Goal: Task Accomplishment & Management: Use online tool/utility

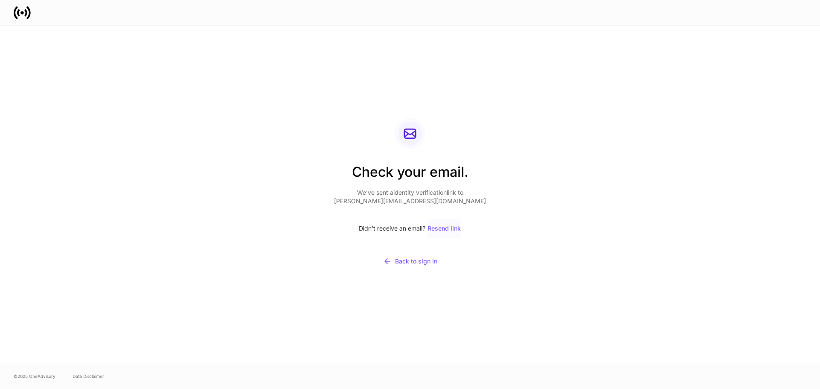
click at [445, 229] on div "Resend link" at bounding box center [444, 229] width 33 height 6
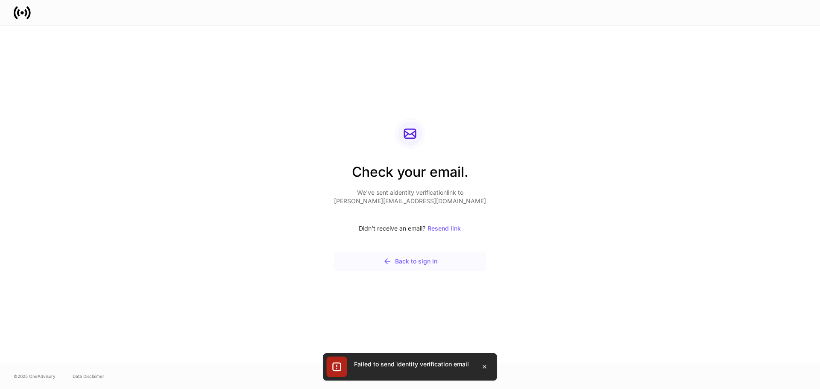
click at [401, 260] on div "Back to sign in" at bounding box center [410, 261] width 54 height 9
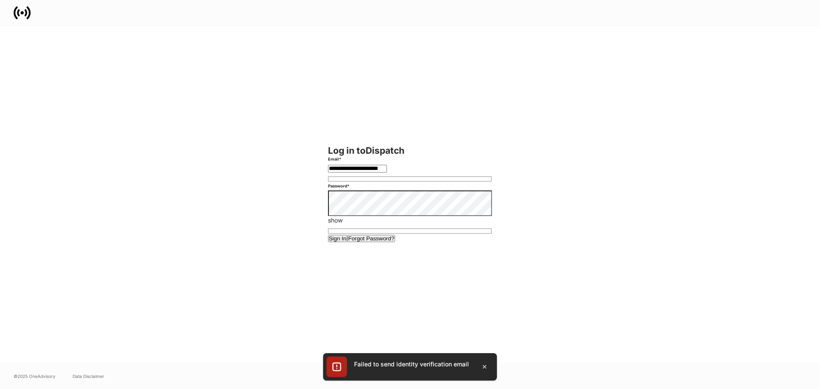
click at [400, 234] on div "Sign In Forgot Password?" at bounding box center [410, 238] width 164 height 9
click at [328, 235] on button "Sign In" at bounding box center [338, 238] width 20 height 7
click at [348, 242] on button "Sign In" at bounding box center [338, 238] width 20 height 7
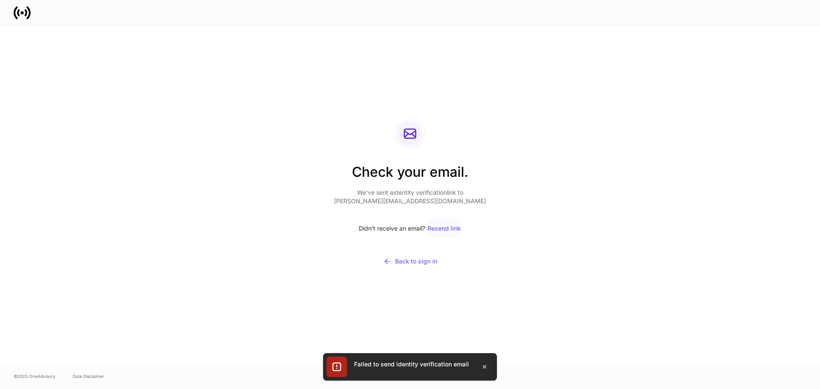
click at [437, 231] on div "Resend link" at bounding box center [444, 229] width 33 height 6
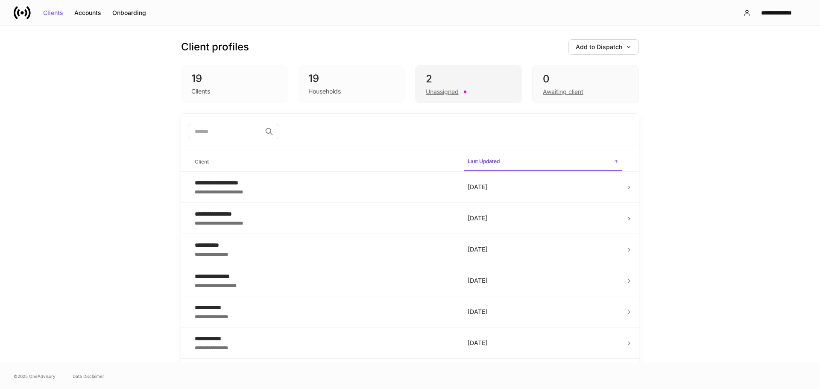
click at [445, 87] on div "Unassigned" at bounding box center [468, 91] width 85 height 10
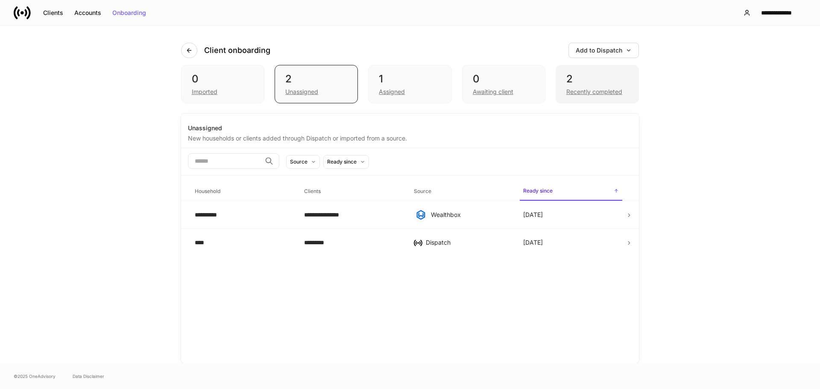
click at [566, 76] on div "2" at bounding box center [597, 79] width 62 height 14
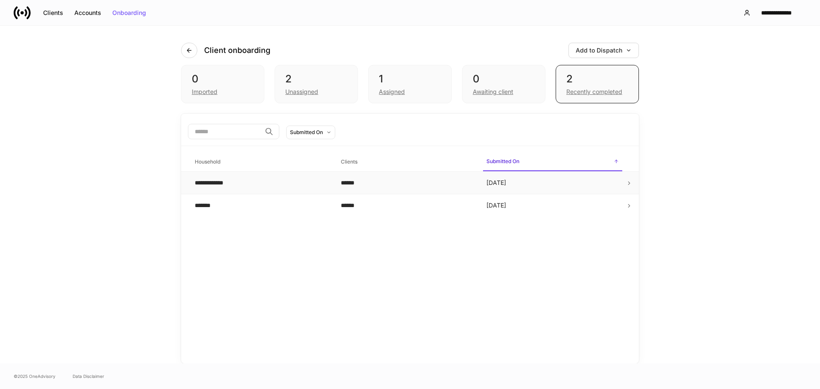
click at [628, 185] on icon at bounding box center [629, 183] width 6 height 6
click at [522, 83] on div "0" at bounding box center [504, 79] width 62 height 14
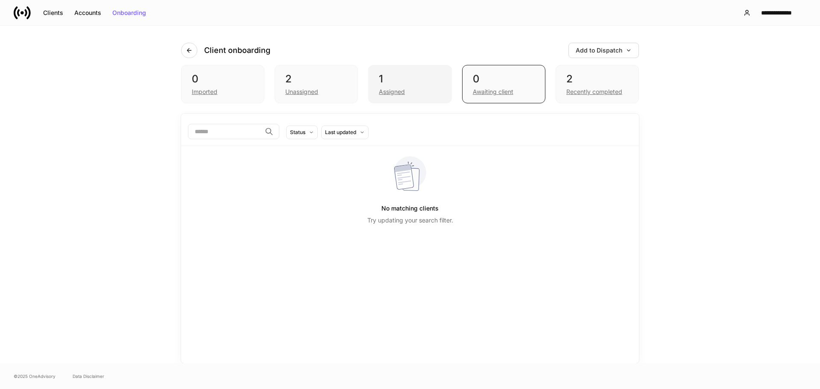
click at [435, 83] on div "1" at bounding box center [410, 79] width 62 height 14
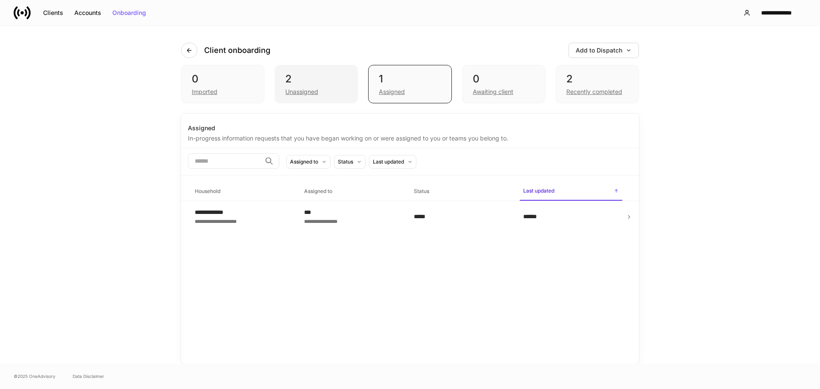
click at [330, 78] on div "2" at bounding box center [316, 79] width 62 height 14
